Goal: Navigation & Orientation: Find specific page/section

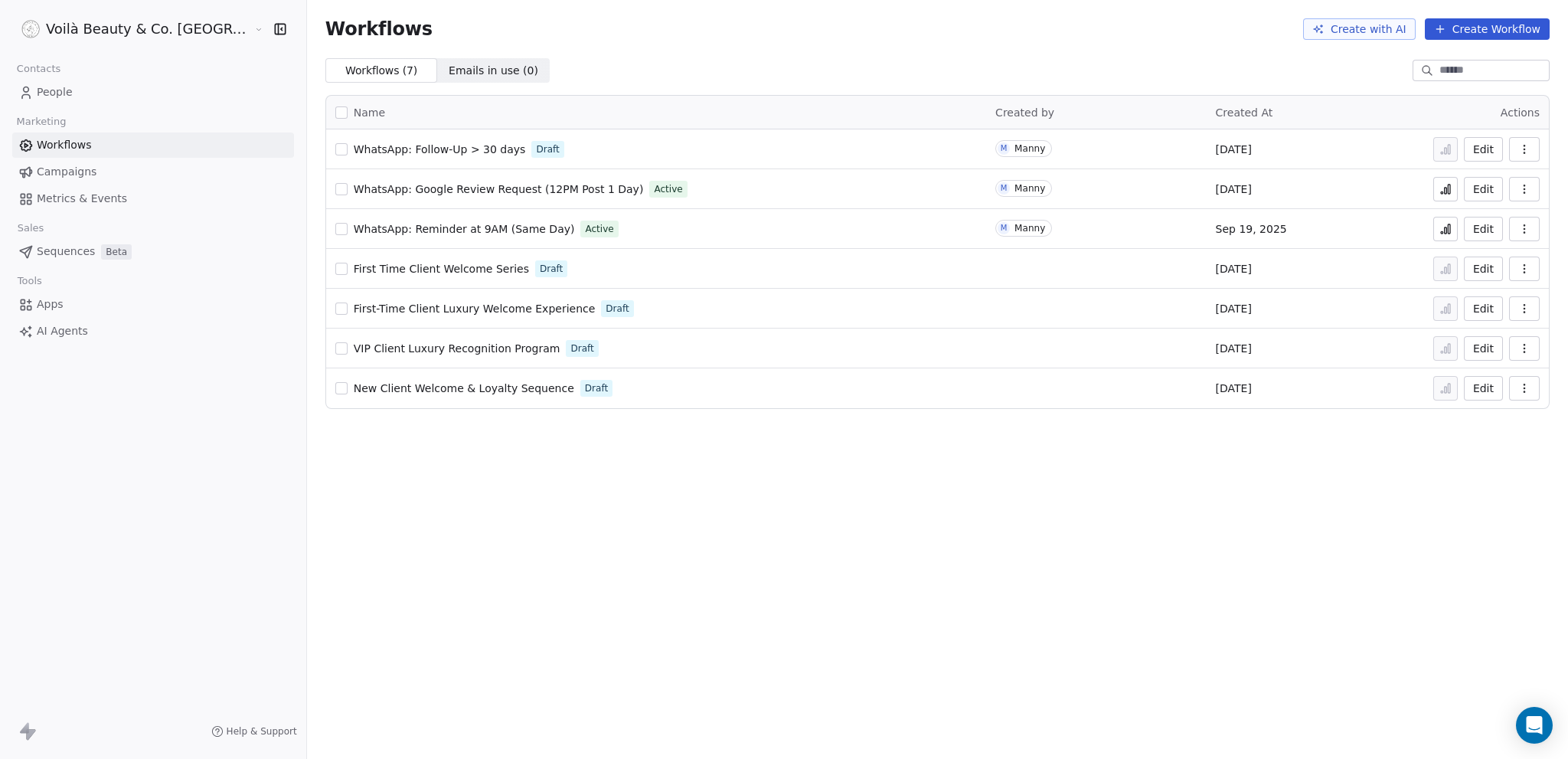
click at [413, 146] on span "WhatsApp: Follow-Up > 30 days" at bounding box center [439, 148] width 172 height 12
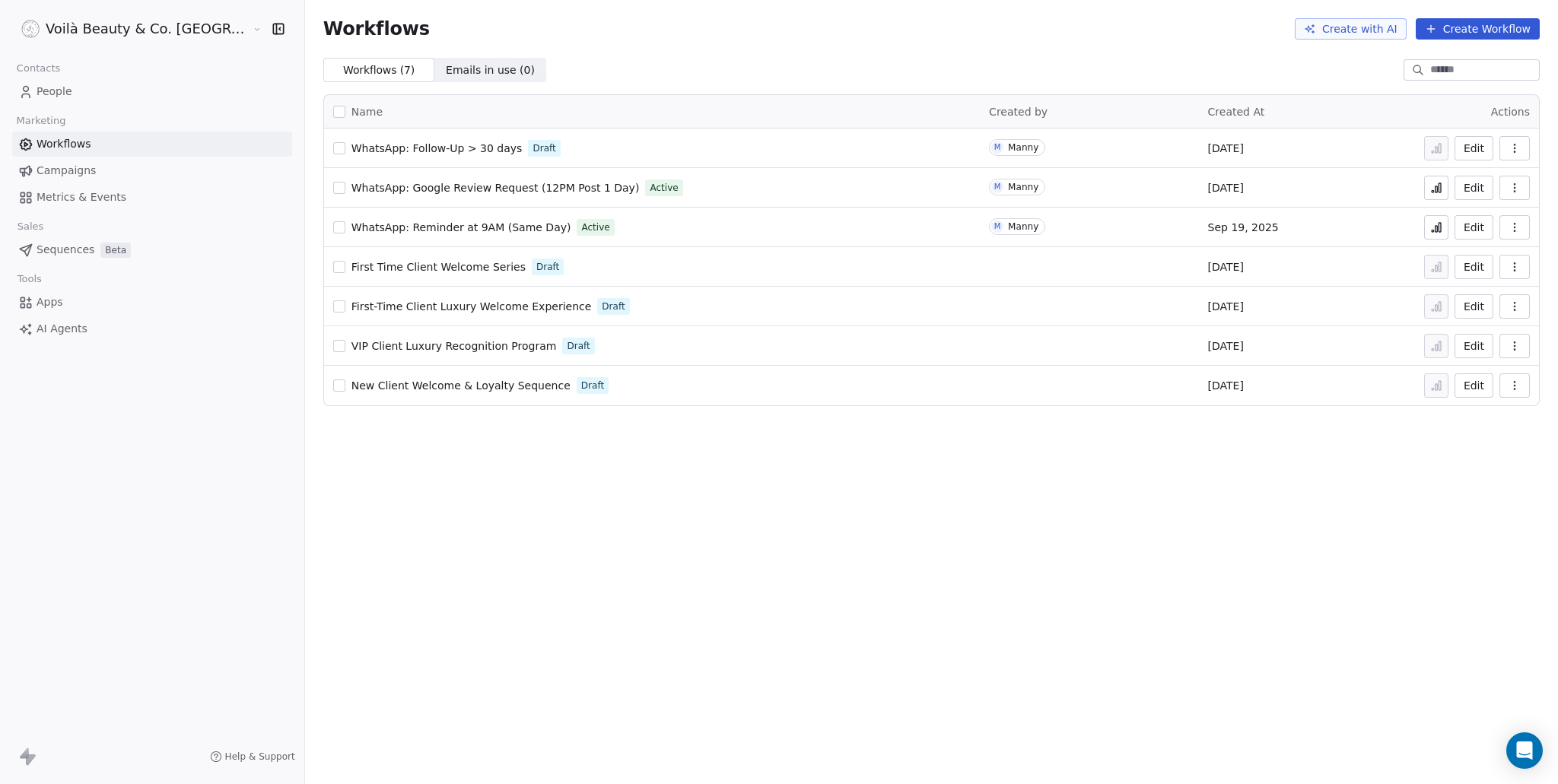
click at [63, 95] on span "People" at bounding box center [54, 91] width 35 height 16
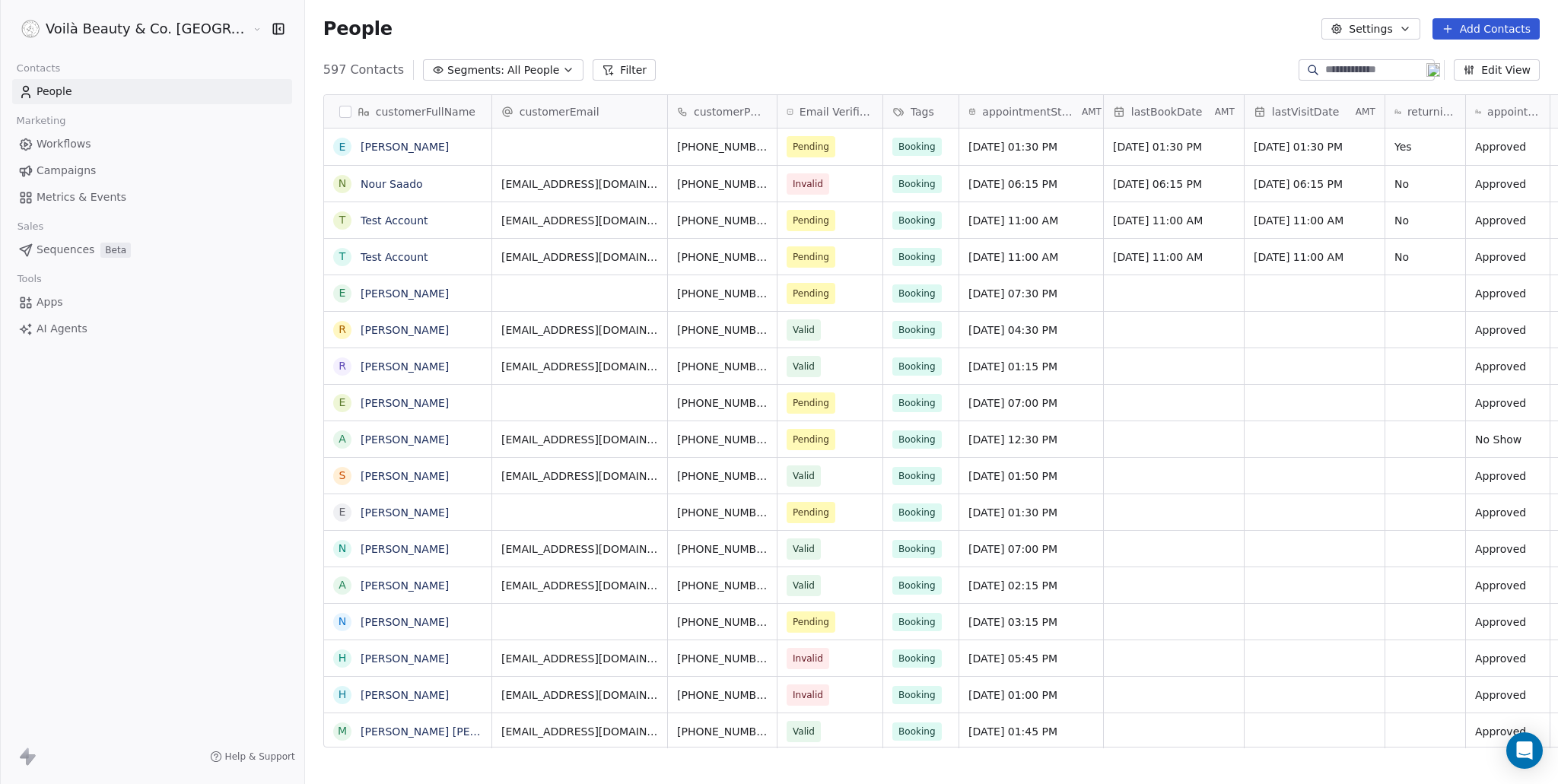
scroll to position [678, 1314]
click at [70, 84] on span "People" at bounding box center [54, 91] width 35 height 16
click at [73, 147] on span "Workflows" at bounding box center [63, 144] width 54 height 16
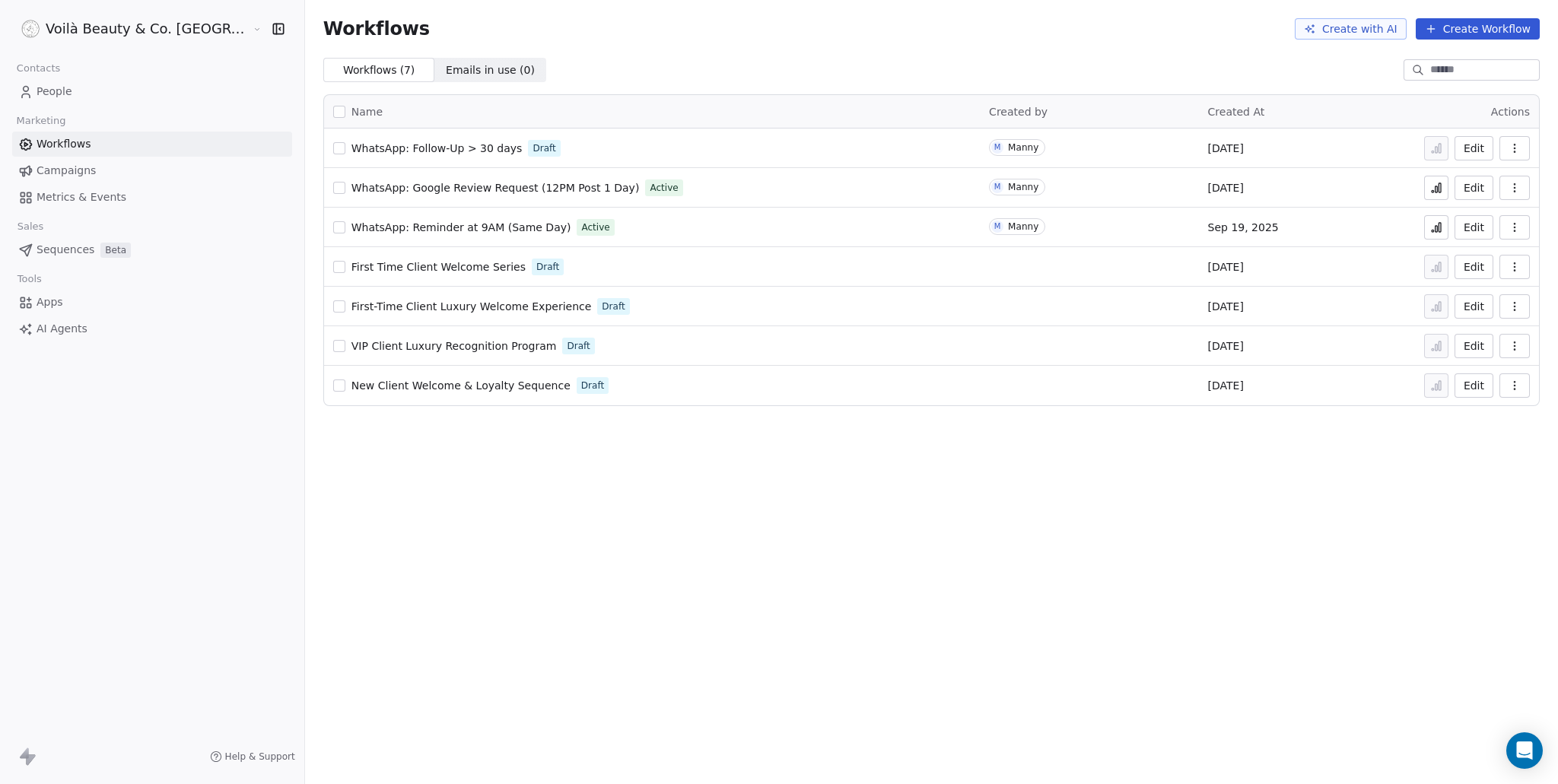
click at [1445, 188] on button at bounding box center [1436, 188] width 24 height 24
